Goal: Task Accomplishment & Management: Use online tool/utility

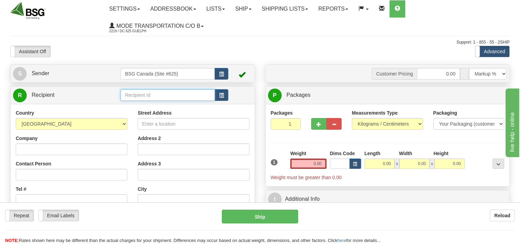
click at [154, 96] on input "text" at bounding box center [168, 95] width 94 height 12
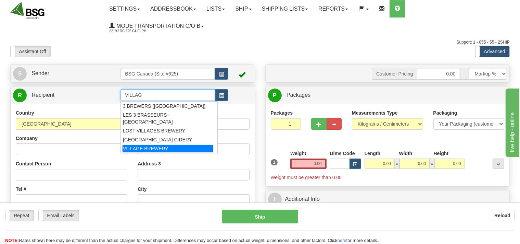
click at [148, 145] on div "VILLAGE BREWERY" at bounding box center [168, 149] width 90 height 8
type input "VILLAGE BREWERY"
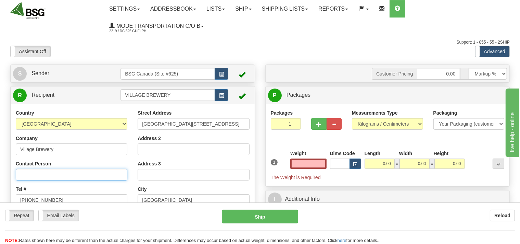
type input "0.00"
click at [65, 174] on input "Contact Person" at bounding box center [72, 175] width 112 height 12
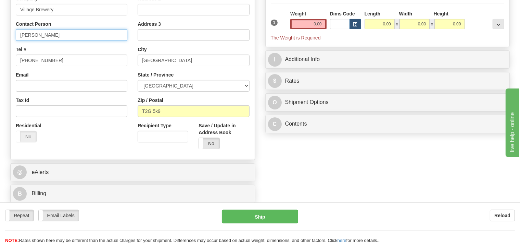
scroll to position [108, 0]
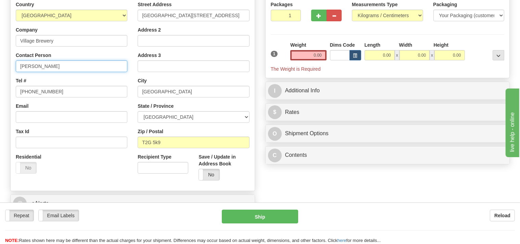
type input "[PERSON_NAME]"
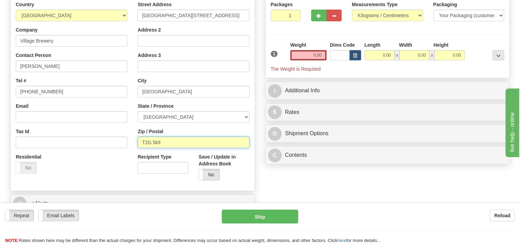
click at [157, 142] on input "T2G 5k9" at bounding box center [194, 142] width 112 height 12
type input "T2G 5K9"
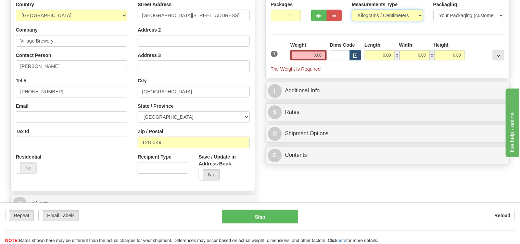
click at [352, 10] on select "Pounds / Inches Kilograms / Centimeters" at bounding box center [387, 16] width 71 height 12
select select "0"
click option "Pounds / Inches" at bounding box center [0, 0] width 0 height 0
click at [300, 56] on input "0.00" at bounding box center [308, 55] width 36 height 10
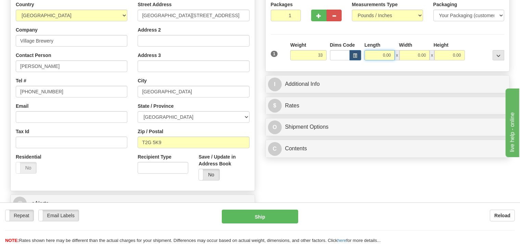
type input "33.00"
click at [377, 53] on input "0.00" at bounding box center [380, 55] width 30 height 10
type input "24.00"
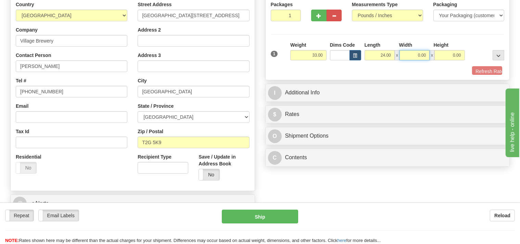
click at [418, 54] on input "0.00" at bounding box center [415, 55] width 30 height 10
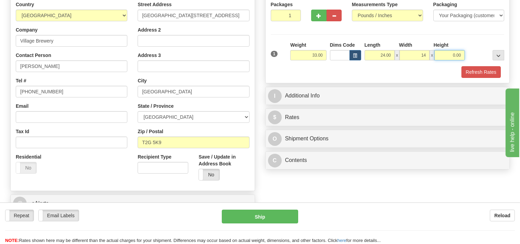
type input "14.00"
click at [442, 54] on input "0.00" at bounding box center [450, 55] width 30 height 10
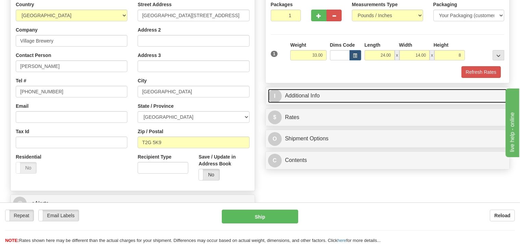
type input "8.00"
click at [324, 96] on link "I Additional Info" at bounding box center [387, 96] width 239 height 14
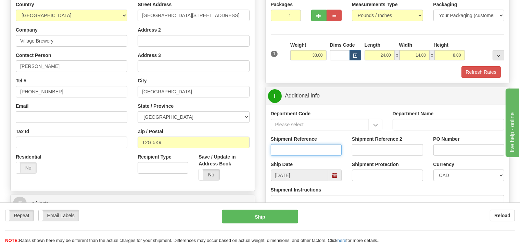
click at [303, 151] on input "Shipment Reference" at bounding box center [306, 150] width 71 height 12
type input "SO170-148876"
click at [467, 69] on button "Refresh Rates" at bounding box center [481, 72] width 39 height 12
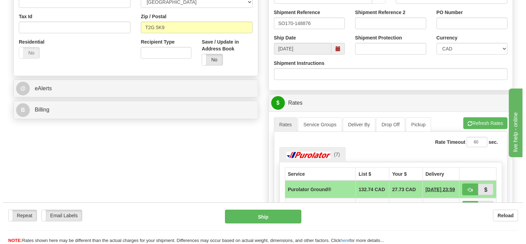
scroll to position [253, 0]
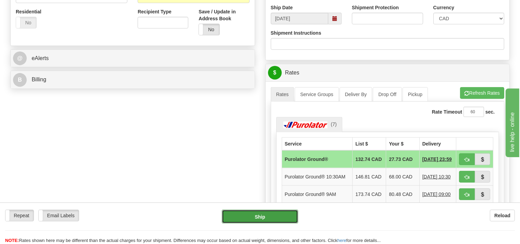
click at [282, 220] on button "Ship" at bounding box center [260, 216] width 76 height 14
type input "260"
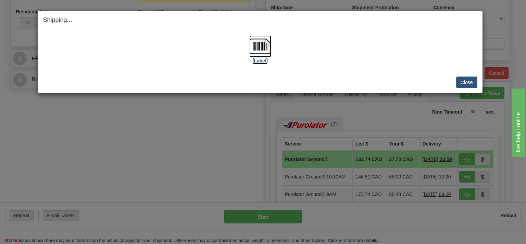
click at [263, 52] on img at bounding box center [260, 46] width 22 height 22
